Goal: Task Accomplishment & Management: Manage account settings

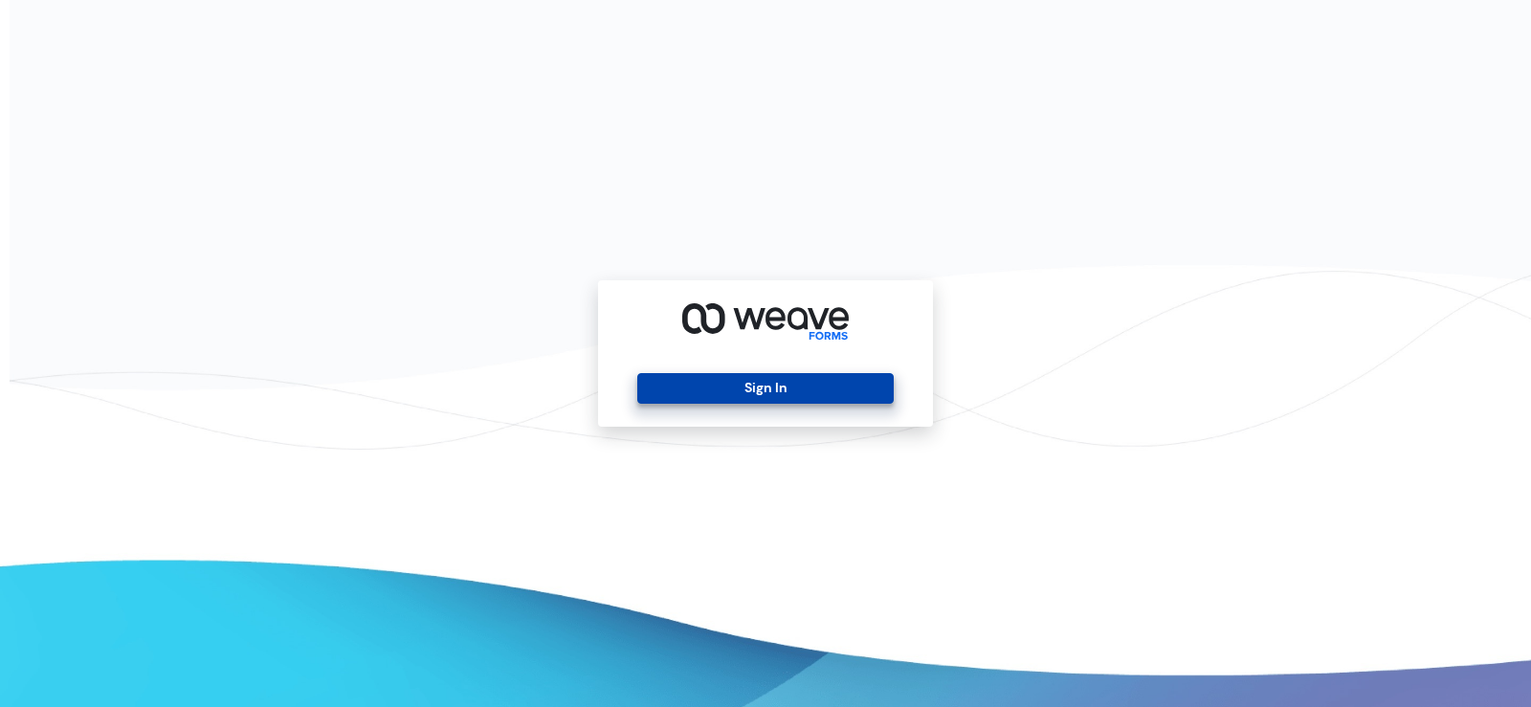
click at [715, 382] on button "Sign In" at bounding box center [764, 388] width 255 height 31
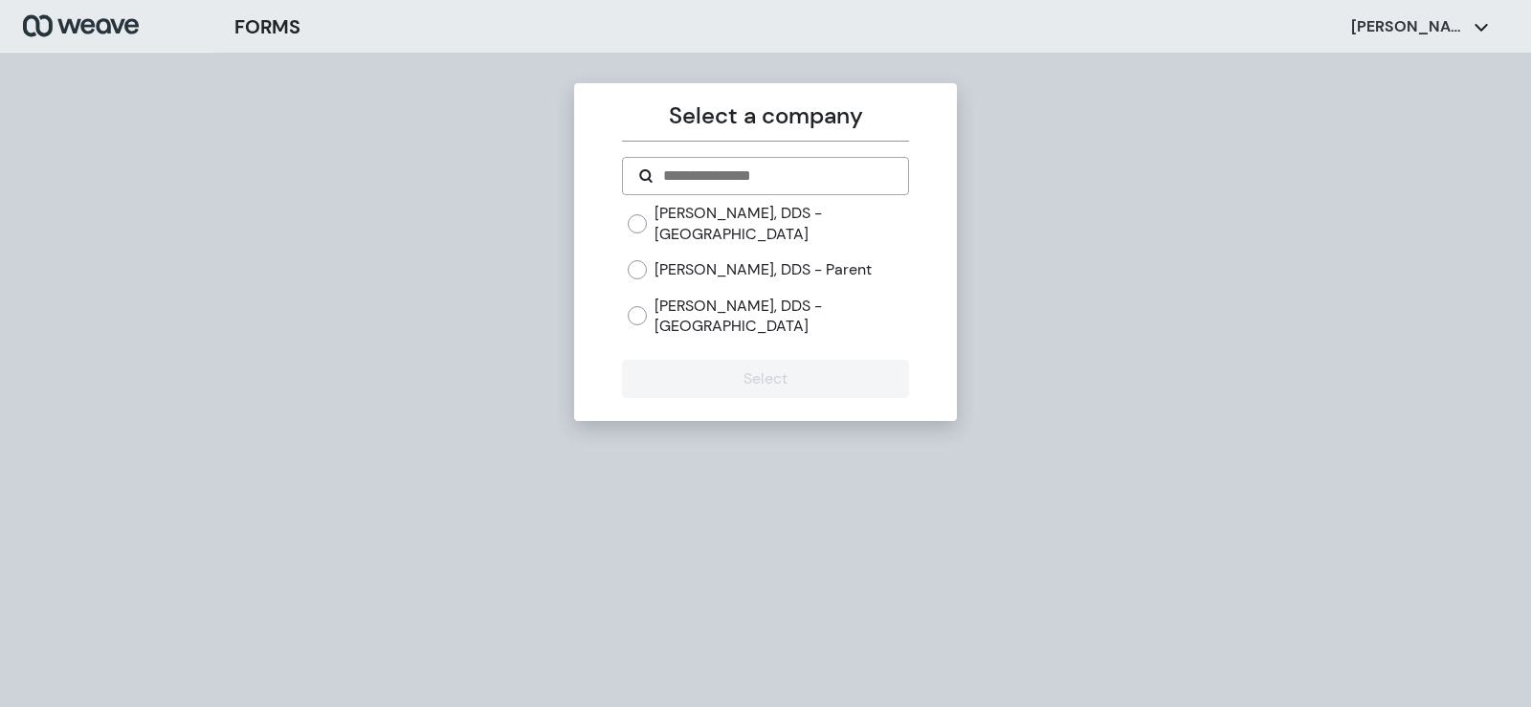
click at [677, 320] on label "[PERSON_NAME], DDS - [GEOGRAPHIC_DATA]" at bounding box center [781, 316] width 254 height 41
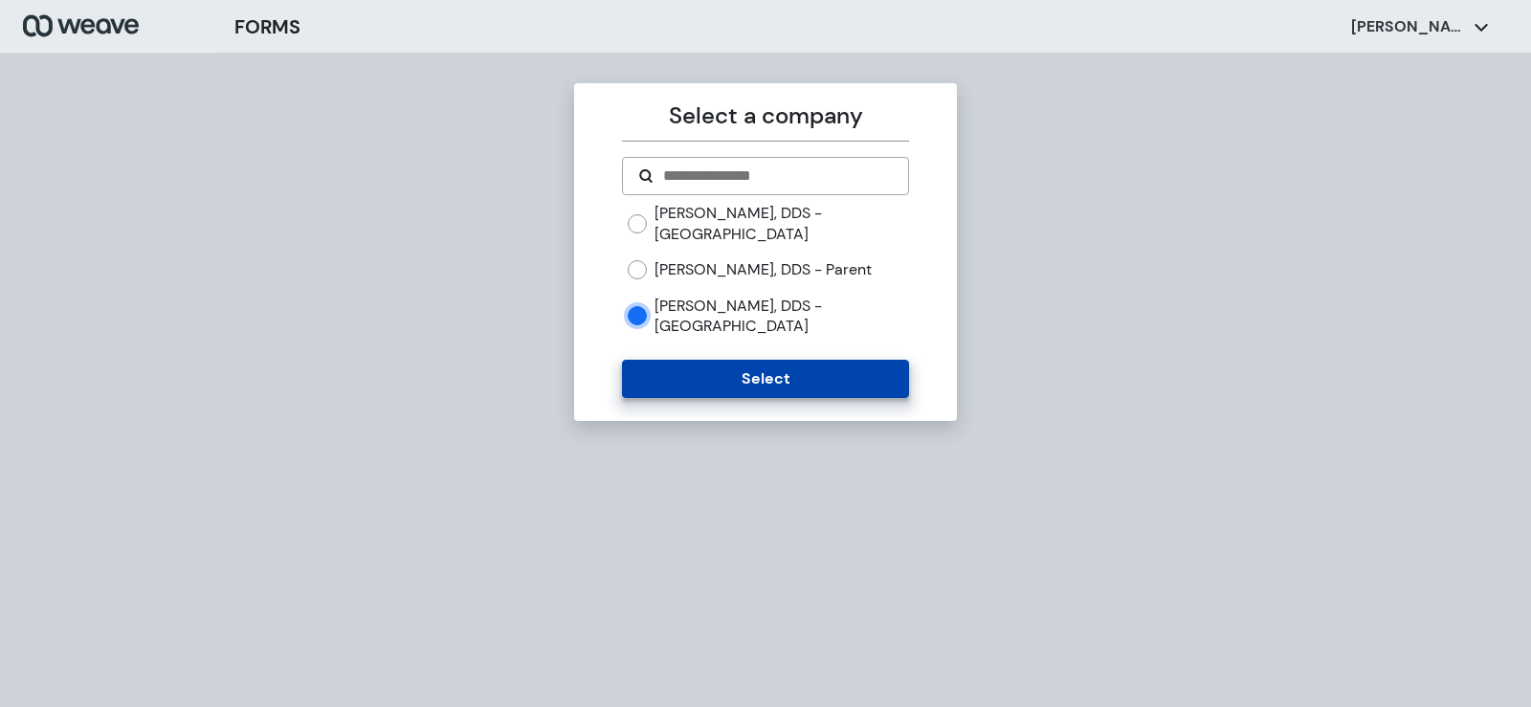
click at [719, 392] on button "Select" at bounding box center [765, 379] width 286 height 38
